Goal: Task Accomplishment & Management: Manage account settings

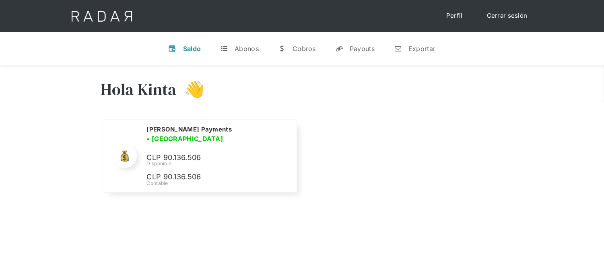
click at [497, 12] on link "Cerrar sesión" at bounding box center [507, 16] width 57 height 16
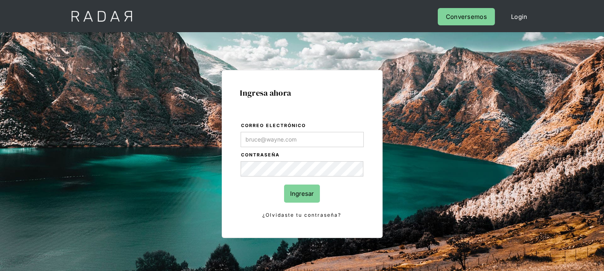
type input "[EMAIL_ADDRESS][DOMAIN_NAME]"
click at [293, 191] on input "Ingresar" at bounding box center [302, 194] width 36 height 18
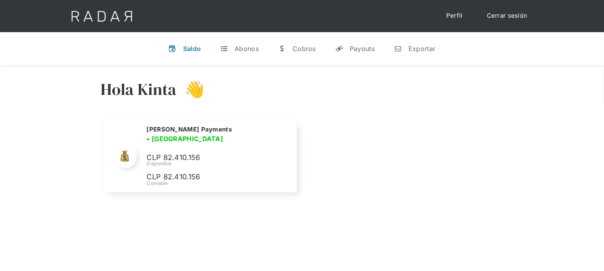
click at [506, 17] on link "Cerrar sesión" at bounding box center [507, 16] width 57 height 16
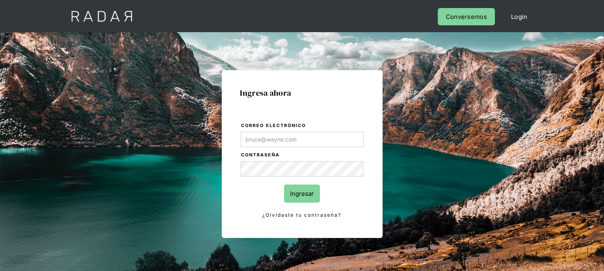
type input "[EMAIL_ADDRESS][DOMAIN_NAME]"
click at [293, 189] on input "Ingresar" at bounding box center [302, 194] width 36 height 18
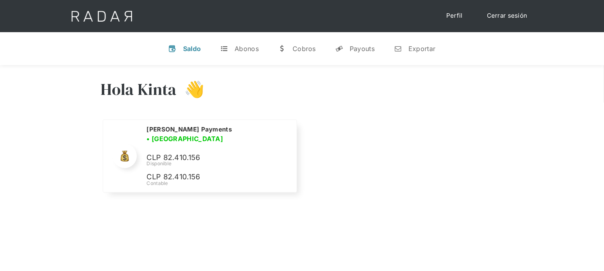
click at [496, 17] on link "Cerrar sesión" at bounding box center [507, 16] width 57 height 16
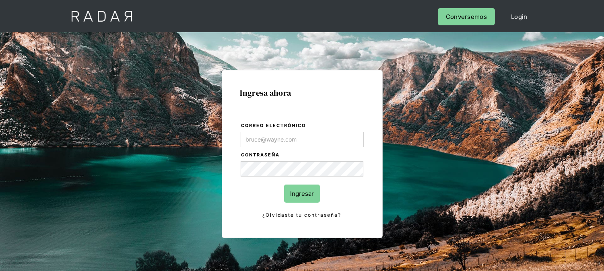
type input "[EMAIL_ADDRESS][DOMAIN_NAME]"
click at [293, 200] on input "Ingresar" at bounding box center [302, 194] width 36 height 18
